Goal: Find contact information

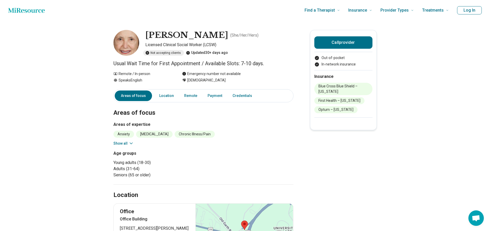
click at [149, 53] on icon at bounding box center [148, 53] width 4 height 4
click at [190, 54] on icon at bounding box center [188, 53] width 4 height 4
click at [189, 53] on icon at bounding box center [188, 53] width 4 height 4
click at [148, 53] on icon at bounding box center [148, 53] width 4 height 4
click at [272, 34] on div "Julie Speasmaker ( She/Her/Hers )" at bounding box center [219, 35] width 148 height 11
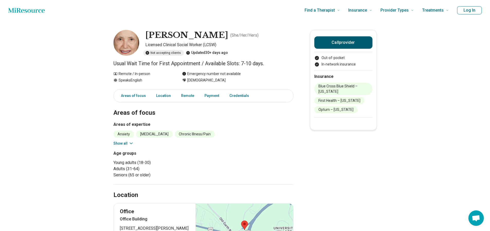
click at [353, 42] on button "Call provider" at bounding box center [344, 42] width 58 height 12
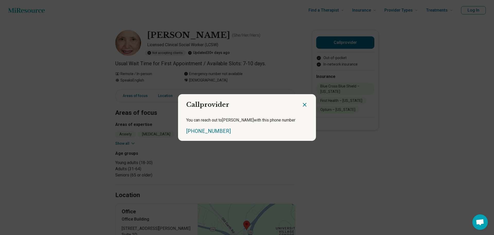
click at [302, 104] on icon "Close dialog" at bounding box center [305, 104] width 6 height 6
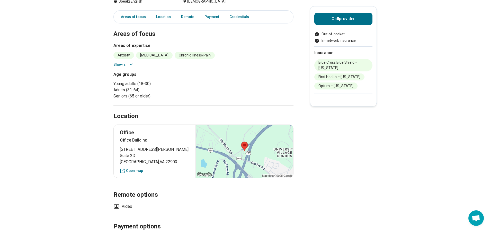
scroll to position [82, 0]
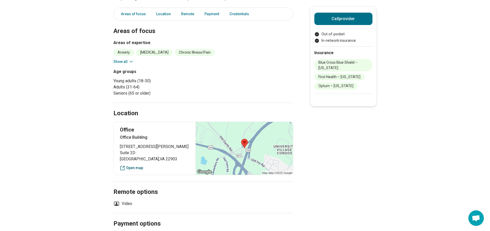
click at [136, 168] on link "Open map" at bounding box center [155, 167] width 70 height 5
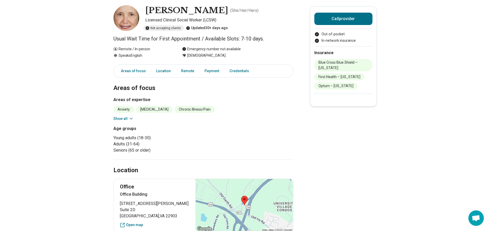
scroll to position [0, 0]
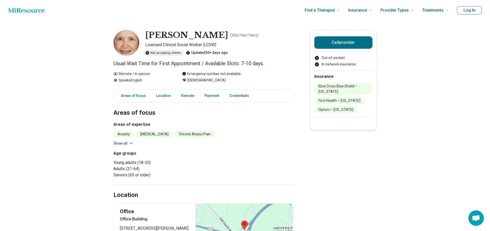
click at [342, 170] on main "[PERSON_NAME] ( She/Her/Hers ) Licensed Clinical Social Worker (LCSW) Not accep…" at bounding box center [245, 222] width 490 height 402
click at [216, 96] on link "Payment" at bounding box center [212, 95] width 21 height 11
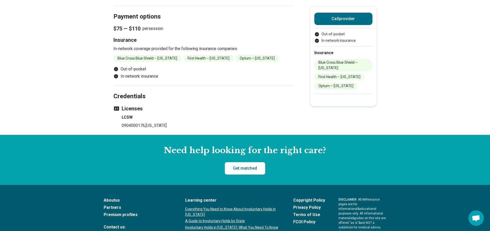
scroll to position [86, 0]
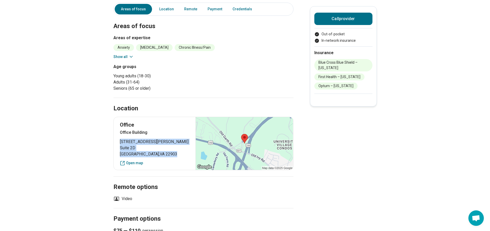
drag, startPoint x: 122, startPoint y: 141, endPoint x: 170, endPoint y: 154, distance: 49.3
click at [170, 154] on p "[STREET_ADDRESS][PERSON_NAME]" at bounding box center [155, 147] width 70 height 19
copy p "[STREET_ADDRESS][PERSON_NAME]"
